Goal: Task Accomplishment & Management: Use online tool/utility

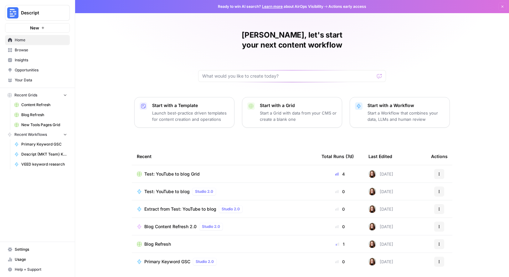
scroll to position [11, 0]
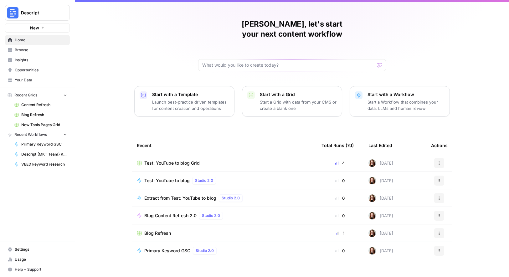
click at [31, 48] on span "Browse" at bounding box center [41, 50] width 52 height 6
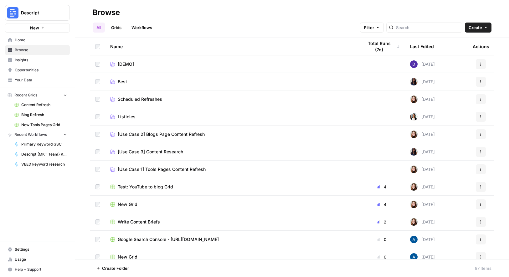
click at [166, 169] on span "[Use Case 1] Tools Pages Content Refresh" at bounding box center [162, 169] width 88 height 6
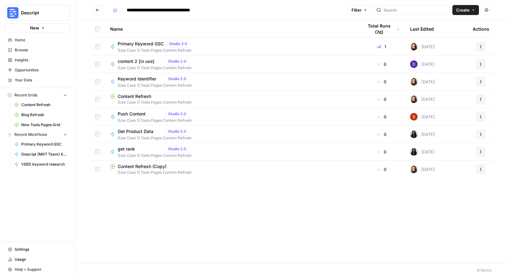
click at [139, 101] on span "[Use Case 1] Tools Pages Content Refresh" at bounding box center [231, 103] width 243 height 6
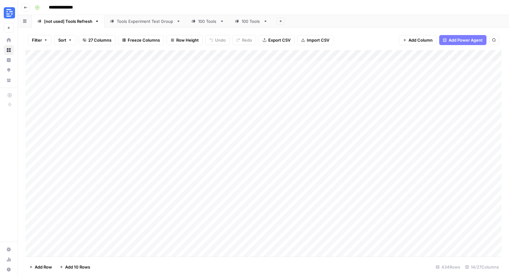
click at [251, 23] on div "100 Tools" at bounding box center [251, 21] width 19 height 6
click at [203, 26] on link "100 Tools" at bounding box center [208, 21] width 44 height 13
click at [27, 8] on icon "button" at bounding box center [26, 8] width 4 height 4
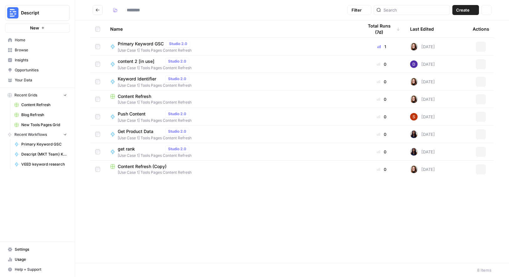
type input "**********"
click at [99, 10] on icon "Go back" at bounding box center [97, 10] width 4 height 4
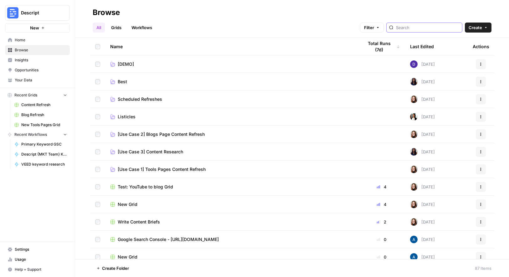
click at [429, 26] on input "search" at bounding box center [428, 27] width 64 height 6
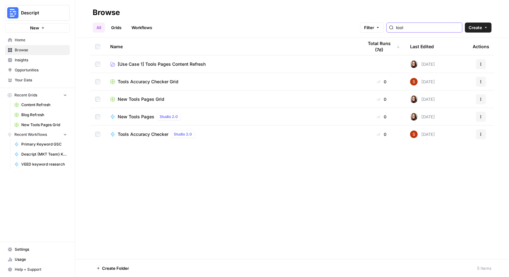
type input "tool"
click at [132, 99] on span "New Tools Pages Grid" at bounding box center [141, 99] width 47 height 6
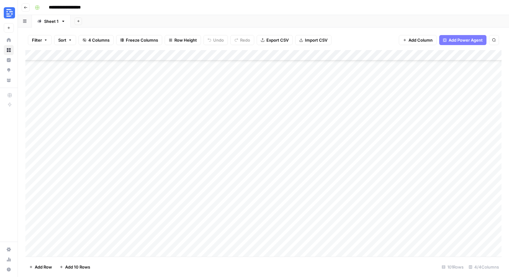
scroll to position [889, 0]
click at [65, 252] on div "Add Column" at bounding box center [263, 153] width 476 height 207
type textarea "**********"
click at [222, 238] on div "Add Column" at bounding box center [263, 153] width 476 height 207
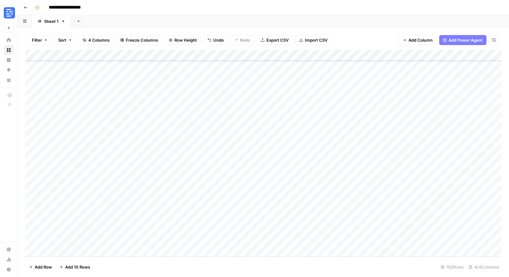
click at [167, 241] on div "Add Column" at bounding box center [263, 153] width 476 height 207
click at [97, 249] on div "Add Column" at bounding box center [263, 153] width 476 height 207
click at [95, 242] on textarea at bounding box center [97, 241] width 100 height 9
type textarea "**********"
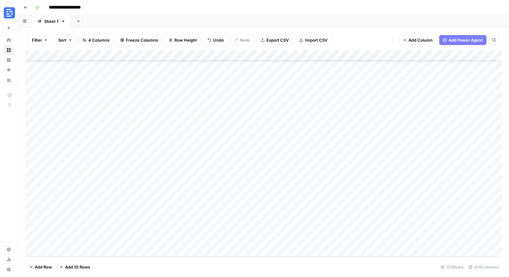
click at [185, 244] on div "Add Column" at bounding box center [263, 153] width 476 height 207
click at [82, 251] on div "Add Column" at bounding box center [263, 153] width 476 height 207
type textarea "**********"
click at [194, 240] on div "Add Column" at bounding box center [263, 153] width 476 height 207
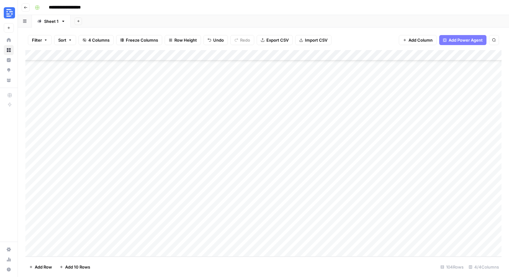
click at [160, 243] on div "Add Column" at bounding box center [263, 153] width 476 height 207
click at [177, 220] on div "Add Column" at bounding box center [263, 153] width 476 height 207
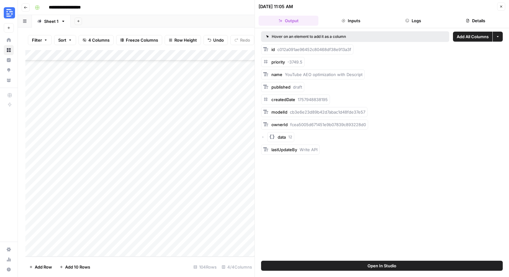
click at [481, 24] on button "Details" at bounding box center [475, 21] width 60 height 10
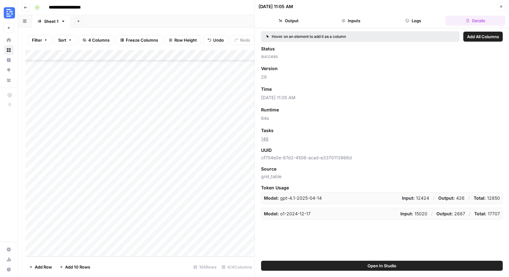
click at [436, 18] on button "Logs" at bounding box center [413, 21] width 60 height 10
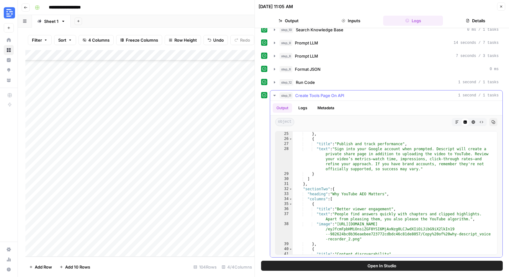
scroll to position [202, 0]
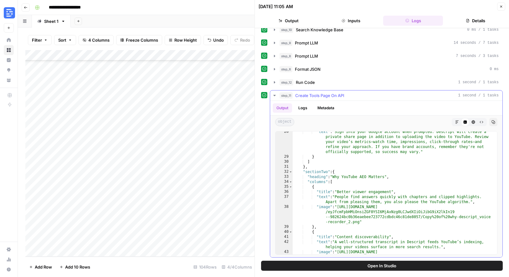
click at [473, 121] on icon "button" at bounding box center [473, 121] width 3 height 3
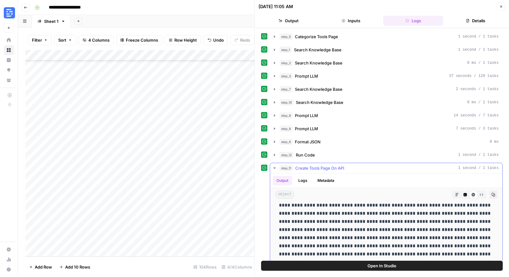
scroll to position [79, 0]
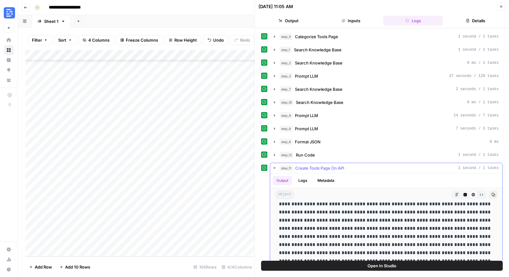
click at [481, 197] on button "Raw Output" at bounding box center [481, 195] width 8 height 8
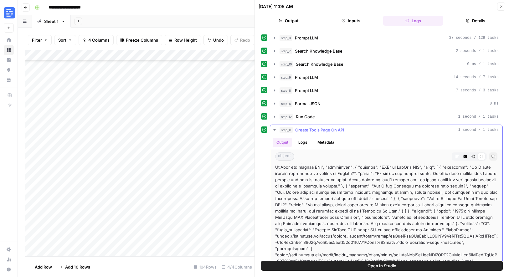
scroll to position [73, 0]
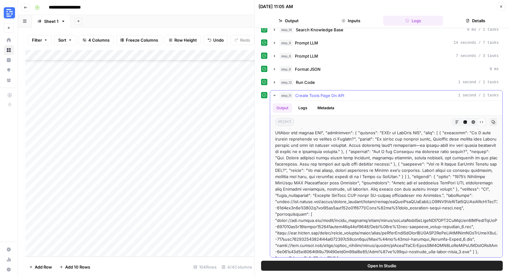
click at [458, 122] on icon "button" at bounding box center [457, 122] width 4 height 4
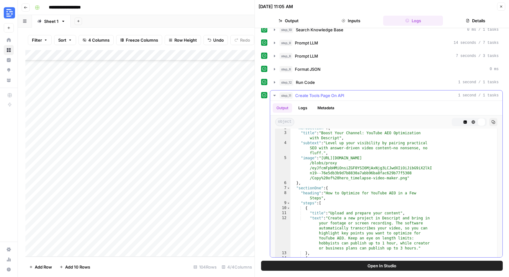
scroll to position [252, 0]
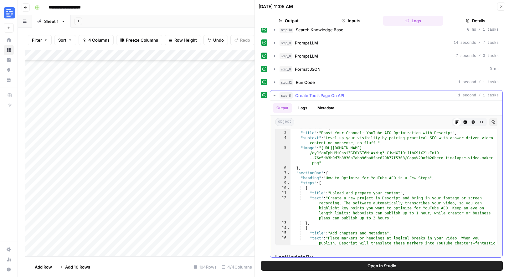
click at [463, 122] on icon "button" at bounding box center [465, 122] width 4 height 4
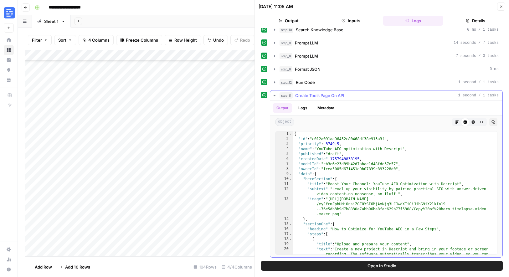
click at [492, 123] on icon "button" at bounding box center [493, 122] width 4 height 4
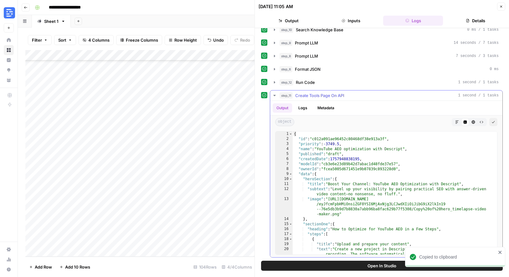
click at [479, 122] on button "Raw Output" at bounding box center [481, 122] width 8 height 8
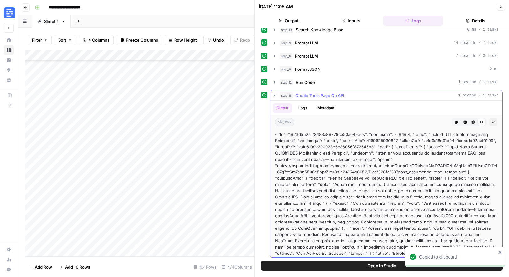
click at [474, 121] on icon "button" at bounding box center [473, 121] width 3 height 3
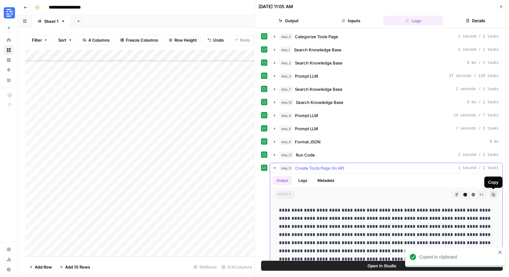
click at [494, 195] on icon "button" at bounding box center [493, 195] width 4 height 4
click at [172, 229] on div "Add Column" at bounding box center [139, 153] width 229 height 207
click at [177, 230] on div "Add Column" at bounding box center [139, 153] width 229 height 207
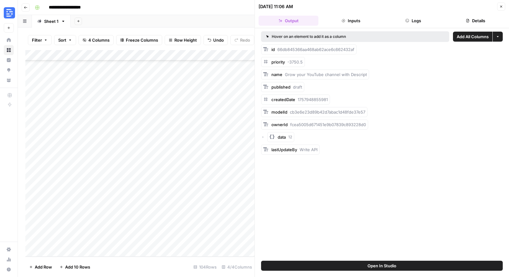
click at [421, 19] on button "Logs" at bounding box center [413, 21] width 60 height 10
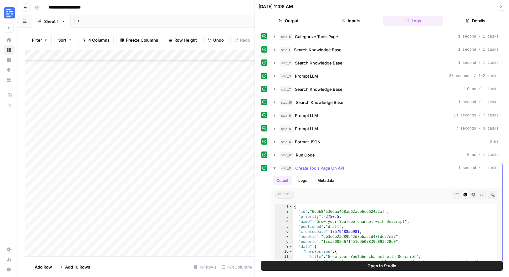
click at [494, 195] on icon "button" at bounding box center [493, 195] width 4 height 4
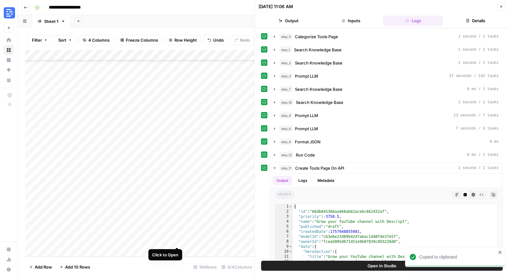
click at [175, 241] on div "Add Column" at bounding box center [139, 153] width 229 height 207
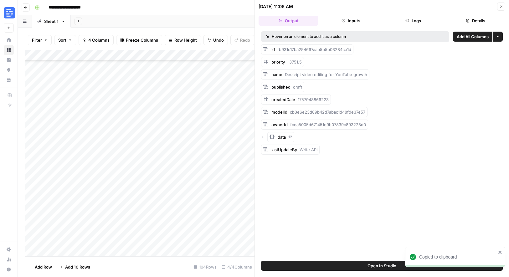
click at [480, 17] on button "Details" at bounding box center [475, 21] width 60 height 10
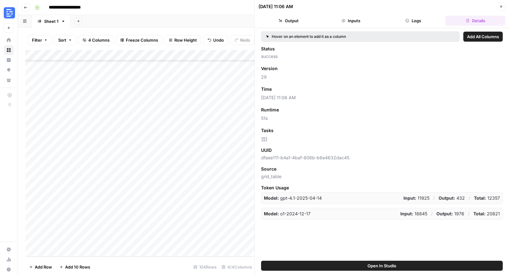
click at [429, 22] on button "Logs" at bounding box center [413, 21] width 60 height 10
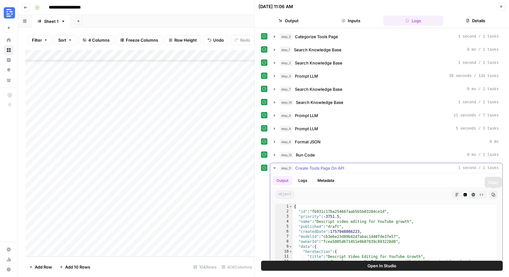
click at [495, 196] on button "Copy" at bounding box center [493, 195] width 8 height 8
